Goal: Task Accomplishment & Management: Use online tool/utility

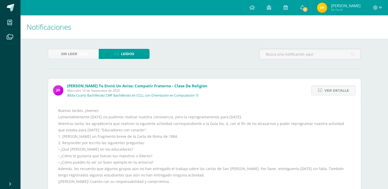
scroll to position [51, 0]
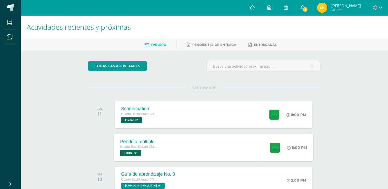
click at [236, 153] on div "Péndulo múltiple Cuarto Bachillerato CMP Bachillerato en CCLL con Orientación e…" at bounding box center [213, 147] width 199 height 27
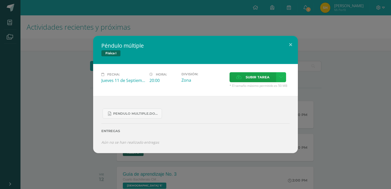
click at [281, 77] on icon at bounding box center [282, 77] width 4 height 4
click at [264, 78] on span "Subir tarea" at bounding box center [258, 77] width 24 height 9
click at [0, 0] on input "Subir tarea" at bounding box center [0, 0] width 0 height 0
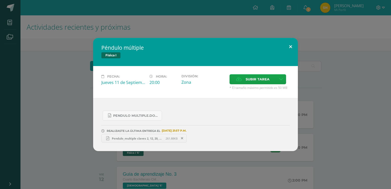
click at [293, 48] on button at bounding box center [291, 46] width 15 height 17
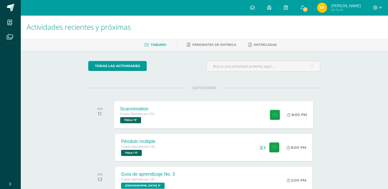
click at [235, 113] on div "Scannimation Cuarto Bachillerato CMP Bachillerato en CCLL con Orientación en Co…" at bounding box center [213, 114] width 199 height 27
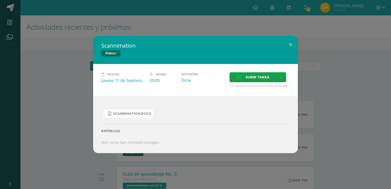
click at [146, 115] on span "Scannimation.docx" at bounding box center [132, 114] width 38 height 4
